Goal: Use online tool/utility: Utilize a website feature to perform a specific function

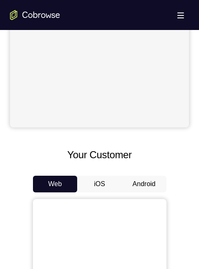
scroll to position [375, 0]
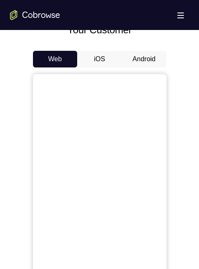
click at [151, 60] on button "Android" at bounding box center [144, 59] width 45 height 17
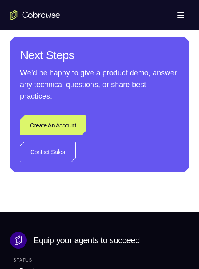
scroll to position [500, 0]
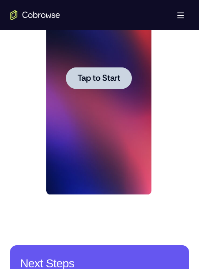
click at [100, 83] on div at bounding box center [99, 78] width 66 height 22
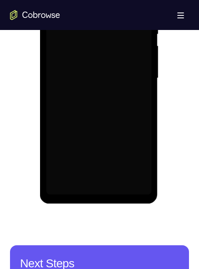
click at [102, 76] on div at bounding box center [98, 78] width 105 height 233
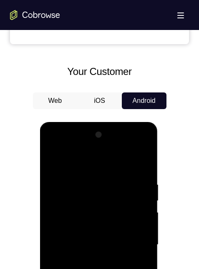
scroll to position [542, 0]
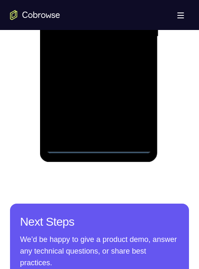
click at [97, 144] on div at bounding box center [98, 36] width 105 height 233
click at [99, 145] on div at bounding box center [98, 36] width 105 height 233
drag, startPoint x: 108, startPoint y: -1, endPoint x: 149, endPoint y: -86, distance: 94.4
click at [108, 0] on div at bounding box center [98, 36] width 105 height 233
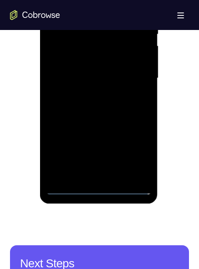
click at [64, 66] on div at bounding box center [98, 78] width 105 height 233
click at [89, 80] on div at bounding box center [98, 78] width 105 height 233
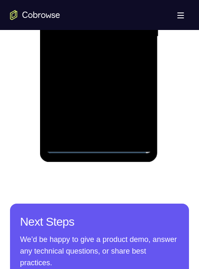
click at [118, 131] on div at bounding box center [98, 36] width 105 height 233
click at [83, 5] on div at bounding box center [98, 36] width 105 height 233
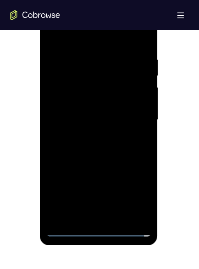
click at [98, 65] on div at bounding box center [98, 119] width 105 height 233
click at [94, 85] on div at bounding box center [98, 119] width 105 height 233
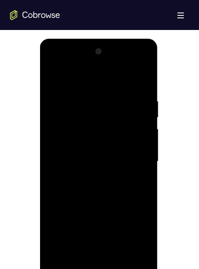
click at [135, 250] on div at bounding box center [98, 161] width 105 height 233
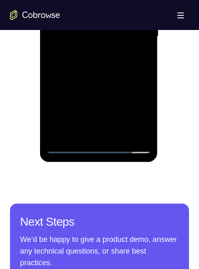
click at [137, 128] on div at bounding box center [98, 36] width 105 height 233
click at [137, 129] on div at bounding box center [98, 36] width 105 height 233
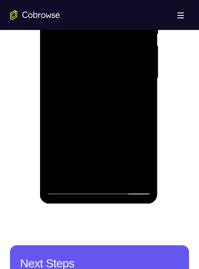
click at [110, 47] on div at bounding box center [98, 78] width 105 height 233
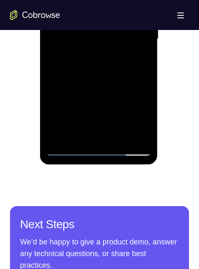
click at [139, 33] on div at bounding box center [98, 38] width 105 height 233
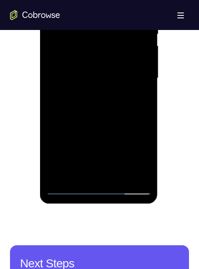
drag, startPoint x: 95, startPoint y: 95, endPoint x: 91, endPoint y: 60, distance: 34.4
click at [91, 60] on div at bounding box center [98, 78] width 105 height 233
drag, startPoint x: 110, startPoint y: 125, endPoint x: 106, endPoint y: 40, distance: 85.1
click at [106, 40] on div at bounding box center [98, 78] width 105 height 233
drag, startPoint x: 105, startPoint y: 129, endPoint x: 105, endPoint y: 53, distance: 75.5
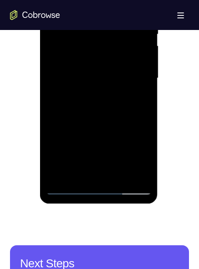
click at [105, 53] on div at bounding box center [98, 78] width 105 height 233
drag, startPoint x: 109, startPoint y: 114, endPoint x: 103, endPoint y: 53, distance: 61.2
click at [103, 52] on div at bounding box center [98, 78] width 105 height 233
drag, startPoint x: 97, startPoint y: 132, endPoint x: 92, endPoint y: 48, distance: 83.9
click at [92, 48] on div at bounding box center [98, 78] width 105 height 233
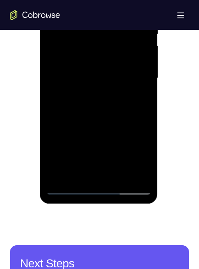
drag, startPoint x: 120, startPoint y: 102, endPoint x: 122, endPoint y: 71, distance: 30.9
click at [122, 71] on div at bounding box center [98, 78] width 105 height 233
drag, startPoint x: 127, startPoint y: 104, endPoint x: 126, endPoint y: 50, distance: 53.8
click at [133, 26] on div at bounding box center [98, 78] width 105 height 233
drag, startPoint x: 98, startPoint y: 122, endPoint x: 100, endPoint y: 63, distance: 58.8
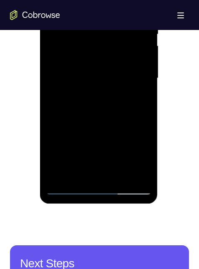
click at [100, 63] on div at bounding box center [98, 78] width 105 height 233
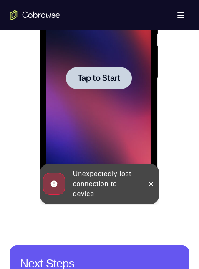
drag, startPoint x: 173, startPoint y: -18, endPoint x: 170, endPoint y: -43, distance: 25.2
click at [92, 100] on div at bounding box center [98, 78] width 105 height 233
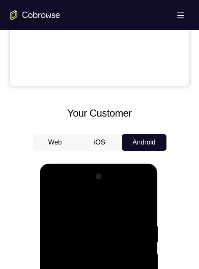
scroll to position [542, 0]
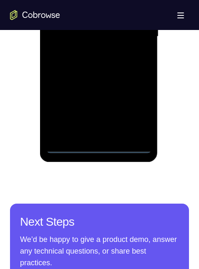
click at [100, 144] on div at bounding box center [98, 36] width 105 height 233
click at [99, 145] on div at bounding box center [98, 36] width 105 height 233
drag, startPoint x: 133, startPoint y: 112, endPoint x: 173, endPoint y: 27, distance: 94.4
click at [133, 112] on div at bounding box center [98, 36] width 105 height 233
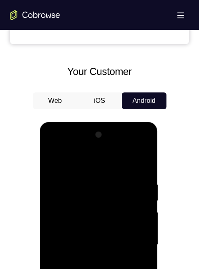
click at [103, 161] on div at bounding box center [98, 244] width 105 height 233
click at [133, 241] on div at bounding box center [98, 244] width 105 height 233
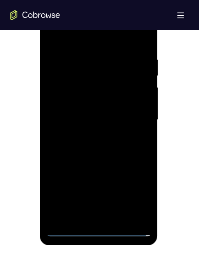
scroll to position [500, 0]
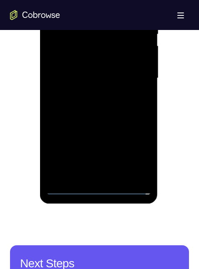
click at [91, 178] on div at bounding box center [98, 78] width 105 height 233
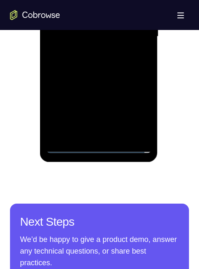
click at [88, 27] on div at bounding box center [98, 36] width 105 height 233
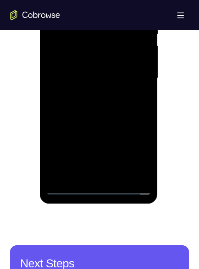
click at [89, 58] on div at bounding box center [98, 78] width 105 height 233
click at [120, 76] on div at bounding box center [98, 78] width 105 height 233
click at [110, 107] on div at bounding box center [98, 78] width 105 height 233
click at [105, 100] on div at bounding box center [98, 78] width 105 height 233
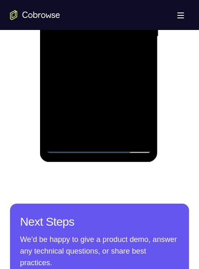
click at [112, 73] on div at bounding box center [98, 36] width 105 height 233
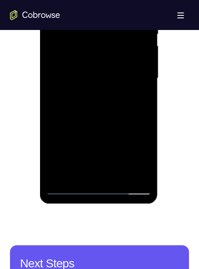
click at [120, 176] on div at bounding box center [98, 78] width 105 height 233
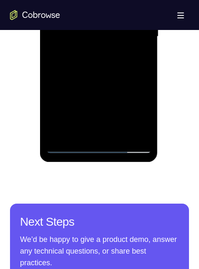
click at [105, 80] on div at bounding box center [98, 36] width 105 height 233
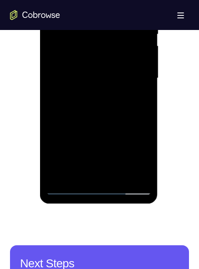
click at [102, 53] on div at bounding box center [98, 78] width 105 height 233
drag, startPoint x: 69, startPoint y: 115, endPoint x: 149, endPoint y: 120, distance: 80.2
click at [149, 120] on div at bounding box center [98, 78] width 105 height 233
drag, startPoint x: 63, startPoint y: 108, endPoint x: 199, endPoint y: 68, distance: 141.7
click at [159, 112] on html "Online web based iOS Simulators and Android Emulators. Run iPhone, iPad, Mobile…" at bounding box center [99, 80] width 119 height 250
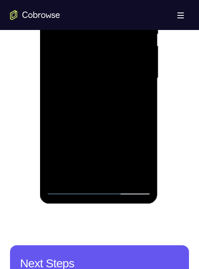
click at [87, 170] on div at bounding box center [98, 78] width 105 height 233
click at [136, 98] on div at bounding box center [98, 78] width 105 height 233
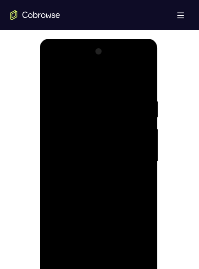
click at [51, 78] on div at bounding box center [98, 161] width 105 height 233
click at [90, 245] on div at bounding box center [98, 161] width 105 height 233
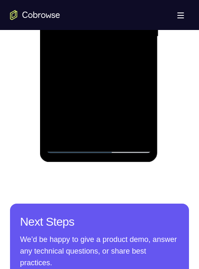
click at [69, 143] on div at bounding box center [98, 36] width 105 height 233
click at [52, 0] on div at bounding box center [98, 36] width 105 height 233
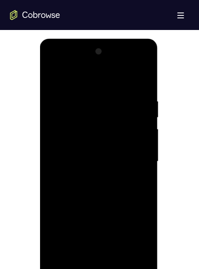
click at [55, 76] on div at bounding box center [98, 161] width 105 height 233
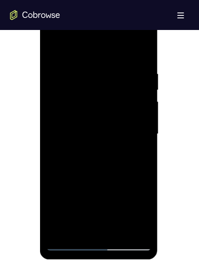
scroll to position [459, 0]
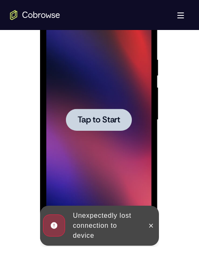
click at [117, 112] on div at bounding box center [99, 120] width 66 height 22
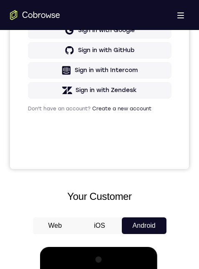
scroll to position [121, 0]
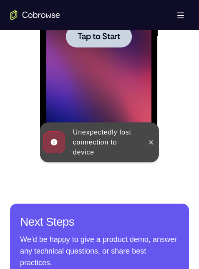
click at [122, 98] on div at bounding box center [98, 36] width 105 height 233
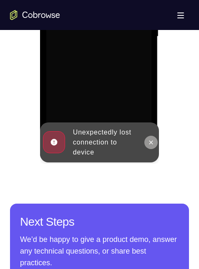
click at [148, 142] on icon at bounding box center [151, 142] width 7 height 7
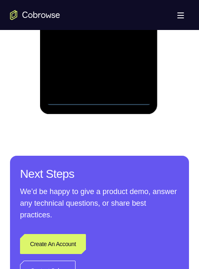
scroll to position [584, 0]
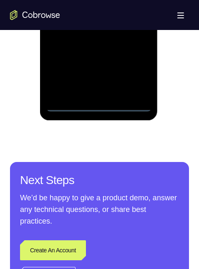
drag, startPoint x: 138, startPoint y: 71, endPoint x: 131, endPoint y: 75, distance: 7.8
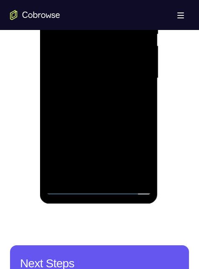
click at [104, 63] on div at bounding box center [98, 78] width 105 height 233
click at [98, 75] on div at bounding box center [98, 78] width 105 height 233
click at [104, 103] on div at bounding box center [98, 78] width 105 height 233
click at [112, 99] on div at bounding box center [98, 78] width 105 height 233
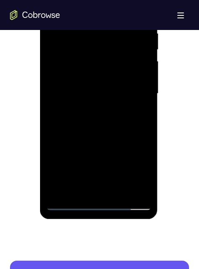
scroll to position [459, 0]
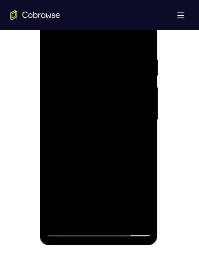
click at [98, 157] on div at bounding box center [98, 119] width 105 height 233
click at [73, 52] on div at bounding box center [98, 119] width 105 height 233
click at [84, 56] on div at bounding box center [98, 119] width 105 height 233
drag, startPoint x: 145, startPoint y: 57, endPoint x: 115, endPoint y: 49, distance: 31.0
click at [78, 57] on div at bounding box center [98, 119] width 105 height 233
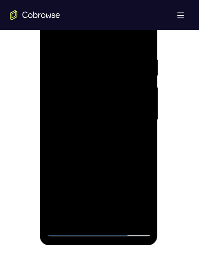
click at [143, 35] on div at bounding box center [98, 119] width 105 height 233
click at [57, 217] on div at bounding box center [98, 119] width 105 height 233
click at [82, 216] on div at bounding box center [98, 119] width 105 height 233
click at [91, 35] on div at bounding box center [98, 119] width 105 height 233
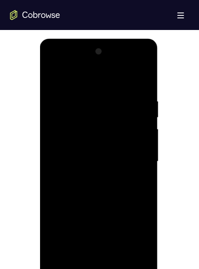
click at [92, 90] on div at bounding box center [98, 161] width 105 height 233
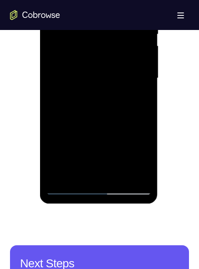
click at [146, 165] on div at bounding box center [98, 78] width 105 height 233
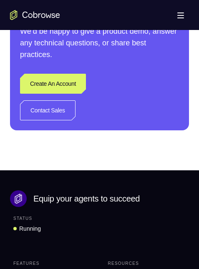
scroll to position [625, 0]
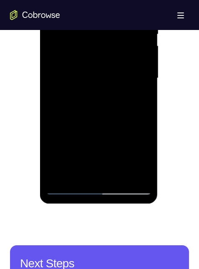
click at [79, 174] on div at bounding box center [98, 78] width 105 height 233
click at [83, 0] on div at bounding box center [98, 78] width 105 height 233
click at [84, 0] on div at bounding box center [98, 78] width 105 height 233
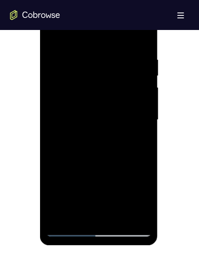
click at [91, 96] on div at bounding box center [98, 119] width 105 height 233
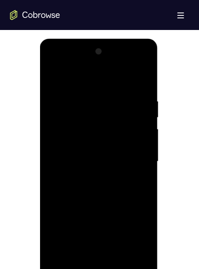
click at [53, 75] on div at bounding box center [98, 161] width 105 height 233
click at [78, 78] on div at bounding box center [98, 161] width 105 height 233
click at [100, 90] on div at bounding box center [98, 161] width 105 height 233
drag, startPoint x: 103, startPoint y: 225, endPoint x: 98, endPoint y: 188, distance: 37.4
click at [98, 188] on div at bounding box center [98, 161] width 105 height 233
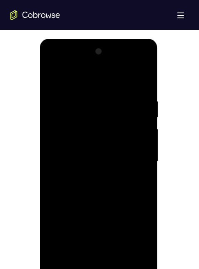
click at [62, 192] on div at bounding box center [98, 161] width 105 height 233
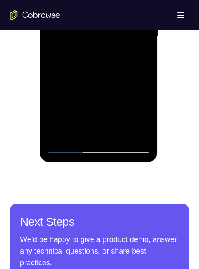
scroll to position [459, 0]
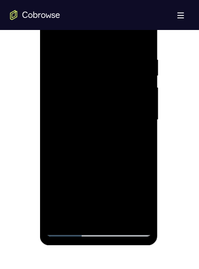
click at [117, 218] on div at bounding box center [98, 119] width 105 height 233
click at [97, 158] on div at bounding box center [98, 119] width 105 height 233
drag, startPoint x: 107, startPoint y: 162, endPoint x: 107, endPoint y: 123, distance: 38.8
click at [107, 123] on div at bounding box center [98, 119] width 105 height 233
drag, startPoint x: 102, startPoint y: 156, endPoint x: 99, endPoint y: 113, distance: 43.5
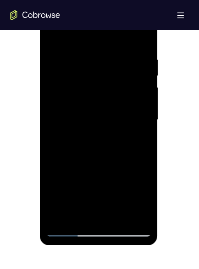
click at [100, 113] on div at bounding box center [98, 119] width 105 height 233
drag, startPoint x: 105, startPoint y: 145, endPoint x: 101, endPoint y: 163, distance: 18.8
click at [105, 134] on div at bounding box center [98, 119] width 105 height 233
drag, startPoint x: 102, startPoint y: 124, endPoint x: 95, endPoint y: 157, distance: 33.6
click at [93, 168] on div at bounding box center [98, 119] width 105 height 233
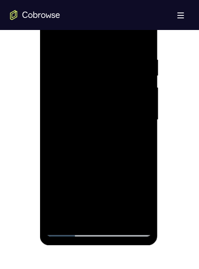
drag, startPoint x: 98, startPoint y: 149, endPoint x: 98, endPoint y: 174, distance: 24.6
click at [98, 175] on div at bounding box center [98, 119] width 105 height 233
drag, startPoint x: 102, startPoint y: 167, endPoint x: 102, endPoint y: 128, distance: 39.2
click at [102, 128] on div at bounding box center [98, 119] width 105 height 233
click at [85, 183] on div at bounding box center [98, 119] width 105 height 233
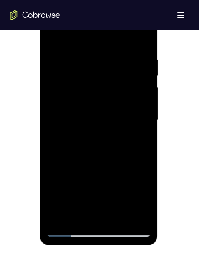
drag, startPoint x: 112, startPoint y: 121, endPoint x: 103, endPoint y: 161, distance: 40.6
click at [103, 161] on div at bounding box center [98, 119] width 105 height 233
click at [103, 163] on div at bounding box center [98, 119] width 105 height 233
drag, startPoint x: 113, startPoint y: 121, endPoint x: 105, endPoint y: 106, distance: 16.6
click at [112, 159] on div at bounding box center [98, 119] width 105 height 233
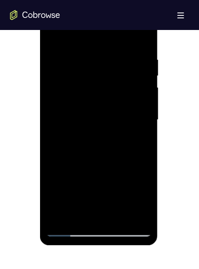
drag, startPoint x: 102, startPoint y: 140, endPoint x: 107, endPoint y: 169, distance: 28.7
click at [106, 169] on div at bounding box center [98, 119] width 105 height 233
drag, startPoint x: 120, startPoint y: 188, endPoint x: 129, endPoint y: 221, distance: 34.6
click at [142, 244] on div at bounding box center [99, 121] width 118 height 248
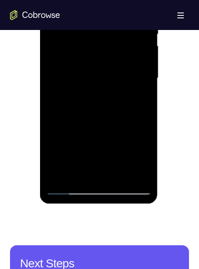
scroll to position [542, 0]
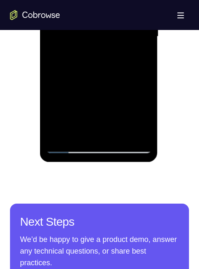
click at [68, 145] on div at bounding box center [98, 36] width 105 height 233
click at [138, 135] on div at bounding box center [98, 36] width 105 height 233
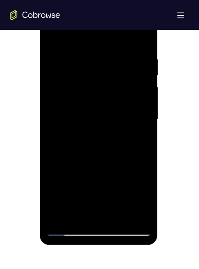
scroll to position [500, 0]
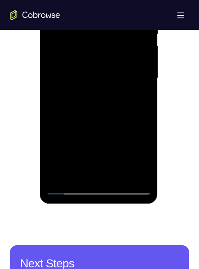
click at [139, 176] on div at bounding box center [98, 78] width 105 height 233
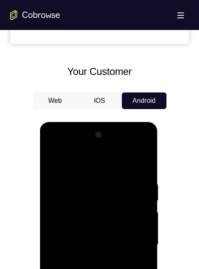
click at [67, 269] on div at bounding box center [98, 244] width 105 height 233
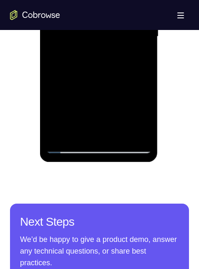
click at [67, 145] on div at bounding box center [98, 36] width 105 height 233
click at [68, 146] on div at bounding box center [98, 36] width 105 height 233
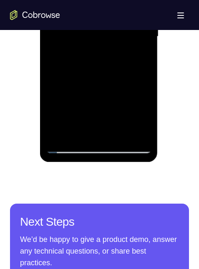
click at [59, 135] on div at bounding box center [98, 36] width 105 height 233
click at [84, 0] on div at bounding box center [98, 36] width 105 height 233
click at [140, 36] on div at bounding box center [98, 36] width 105 height 233
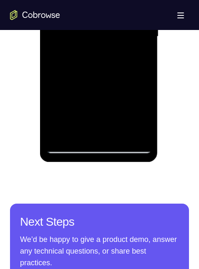
scroll to position [459, 0]
